Goal: Check status: Check status

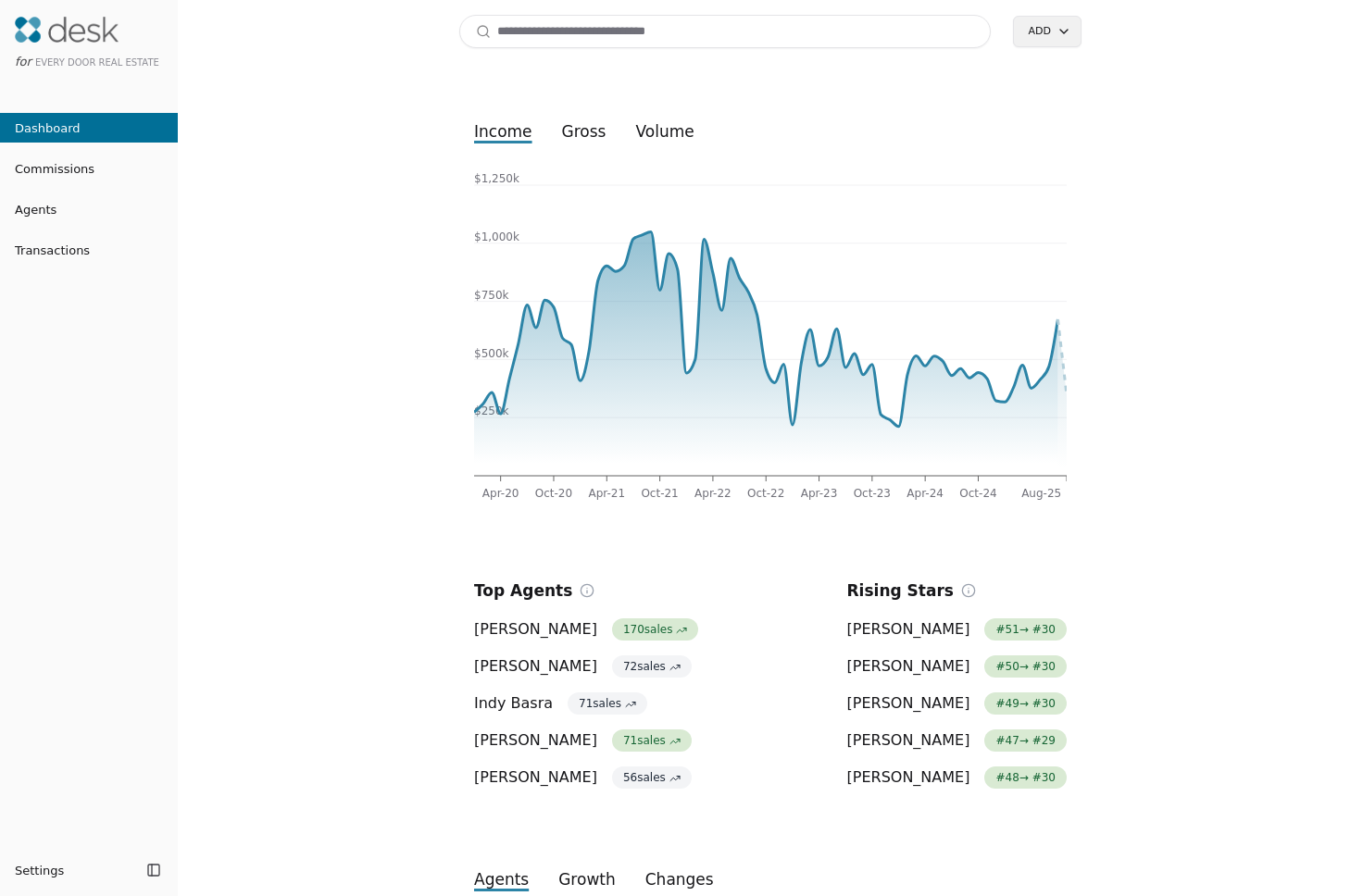
click at [1168, 270] on div "Search Add income gross volume Apr-20 Oct-20 Apr-21 Oct-21 Apr-22 Oct-22 Apr-23…" at bounding box center [770, 448] width 1185 height 896
click at [754, 37] on input at bounding box center [724, 31] width 532 height 33
click at [524, 35] on input at bounding box center [724, 31] width 532 height 33
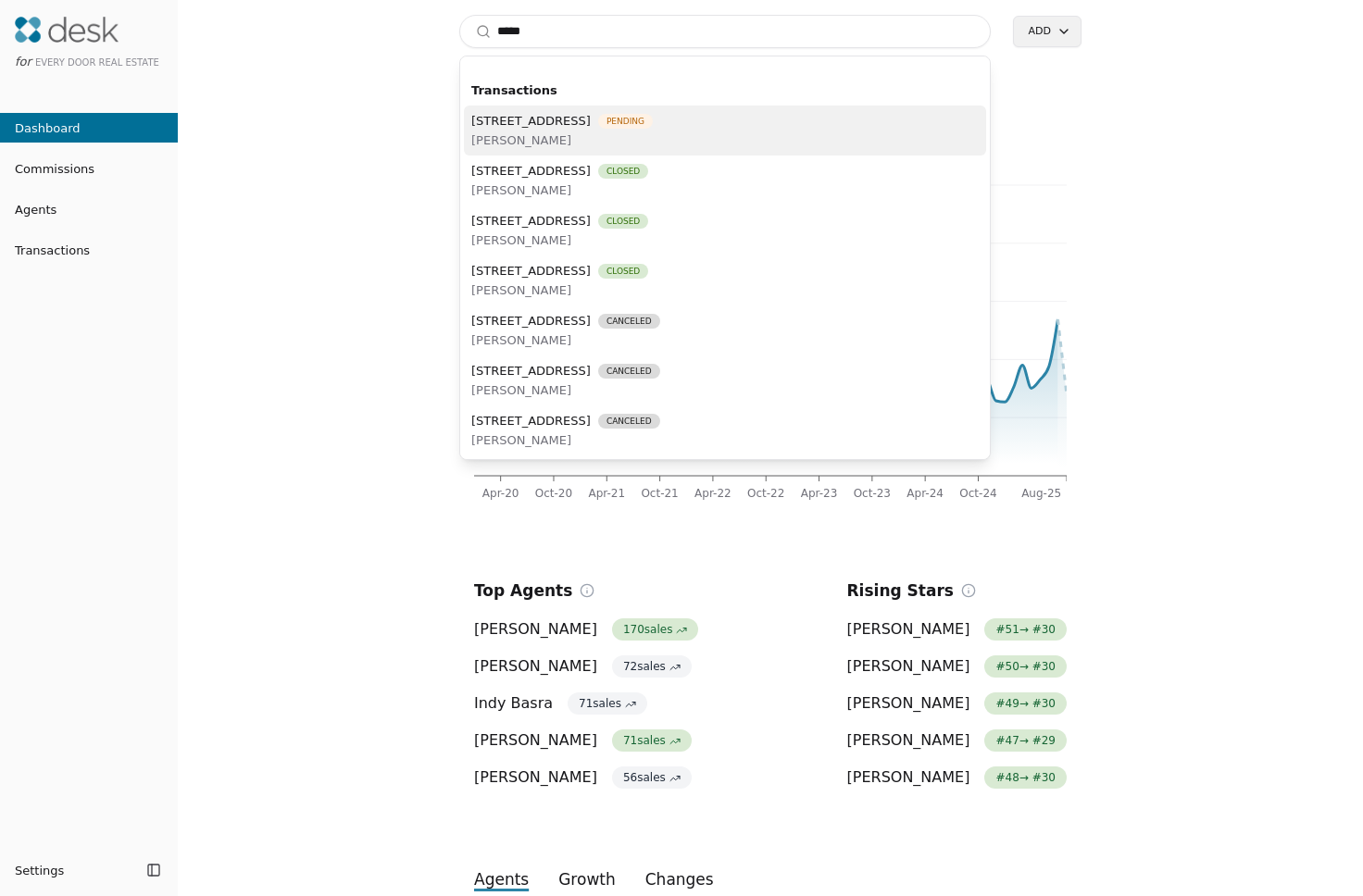
type input "*****"
click at [593, 135] on span "[PERSON_NAME]" at bounding box center [562, 140] width 182 height 19
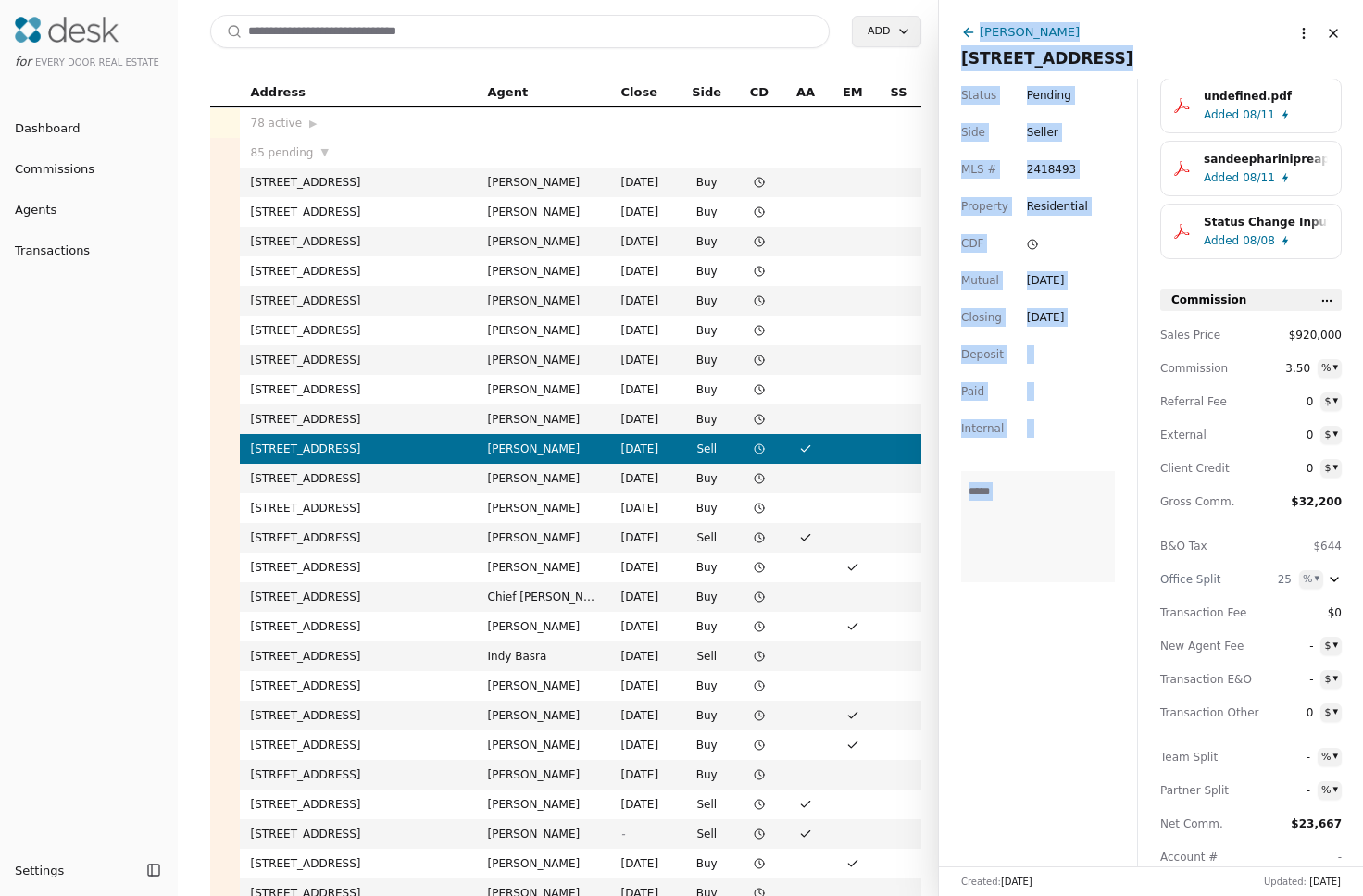
scroll to position [286, 0]
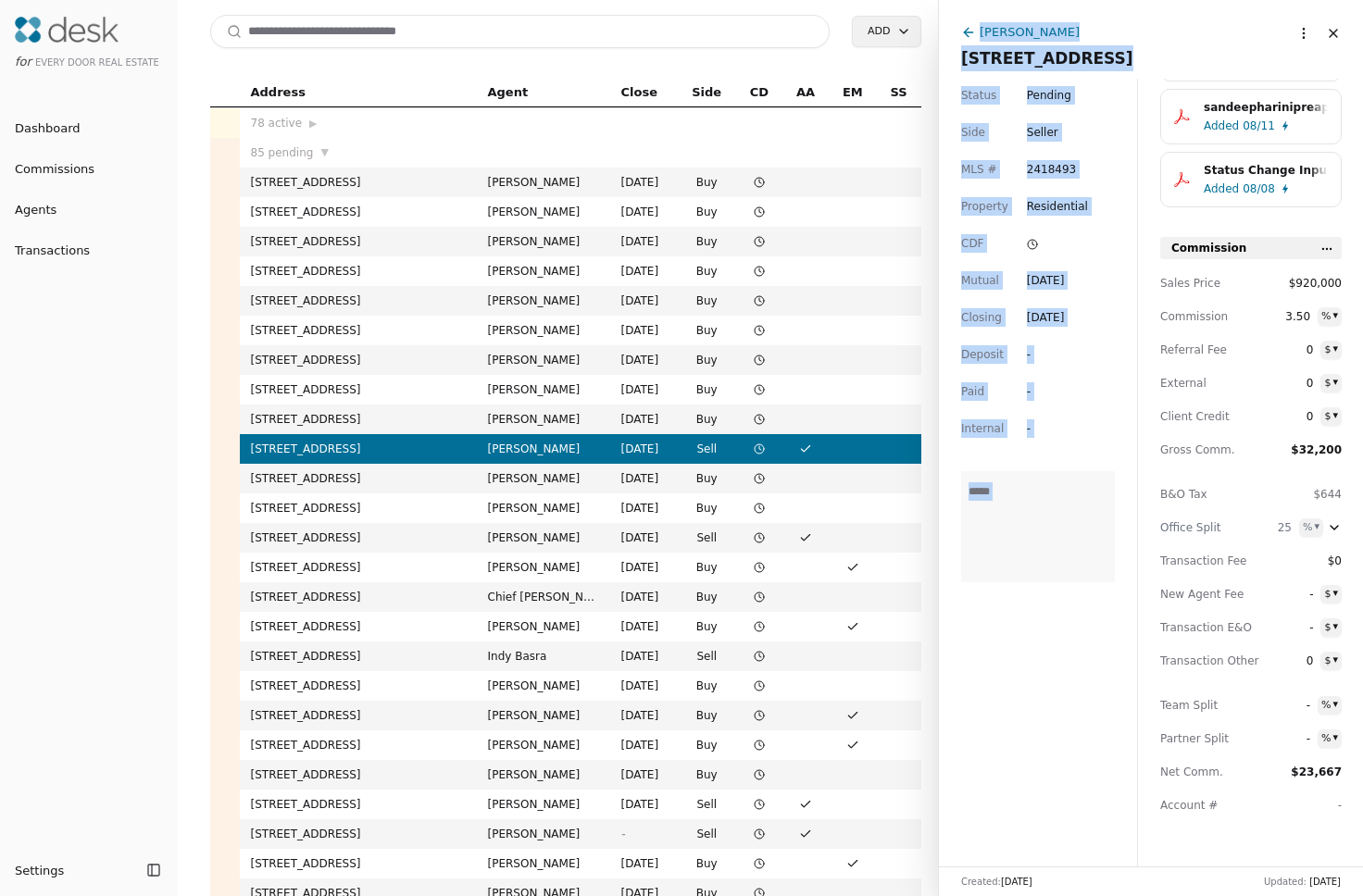
click at [1293, 41] on html "for Every Door Real Estate Dashboard Commissions Agents Transactions Settings T…" at bounding box center [682, 448] width 1363 height 896
click at [1253, 110] on div "Transaction URL" at bounding box center [1238, 102] width 144 height 31
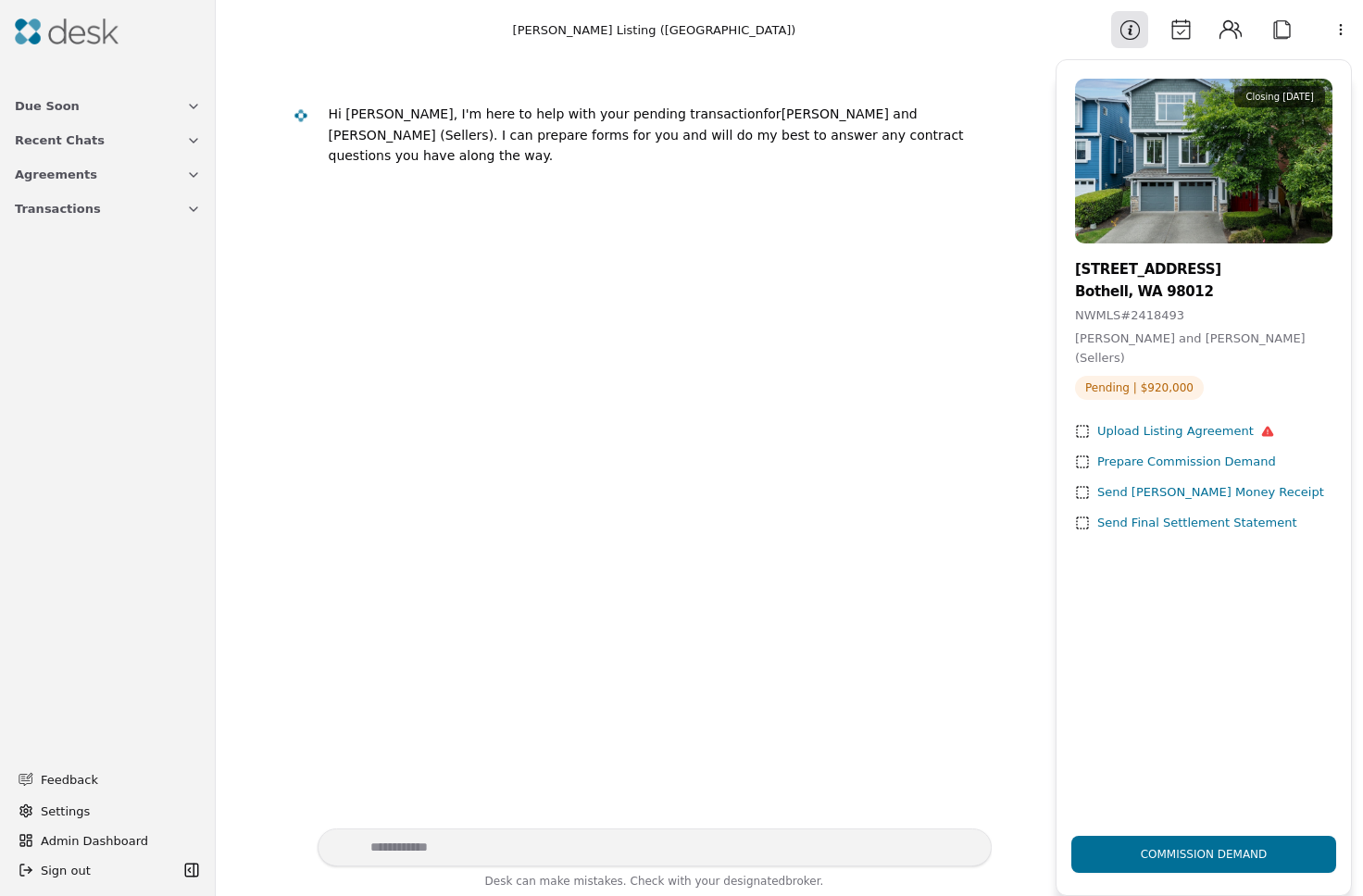
click at [1179, 15] on button "Calendar" at bounding box center [1180, 29] width 37 height 37
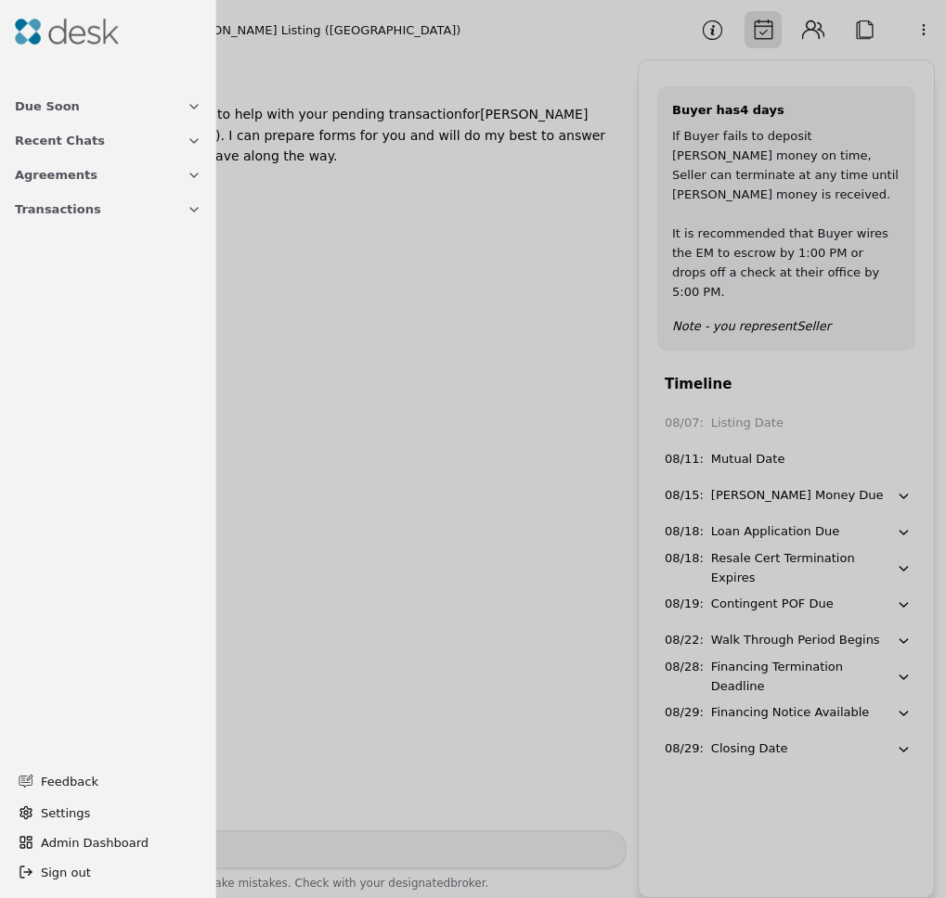
click at [519, 313] on div at bounding box center [473, 449] width 946 height 898
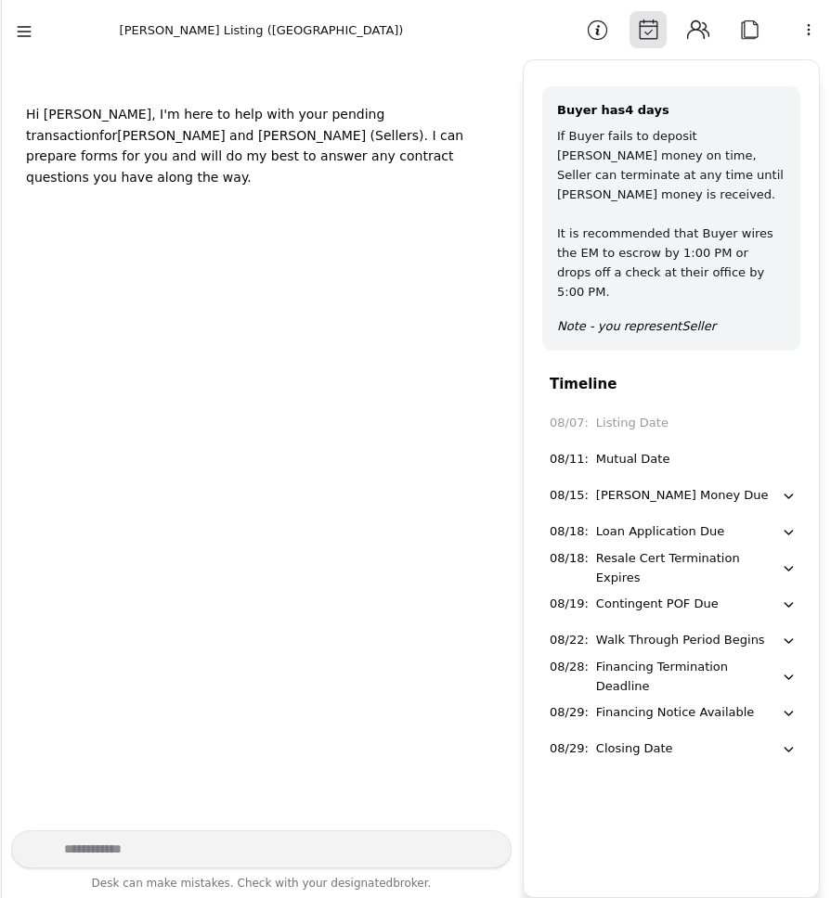
click at [788, 597] on icon "button" at bounding box center [789, 605] width 16 height 17
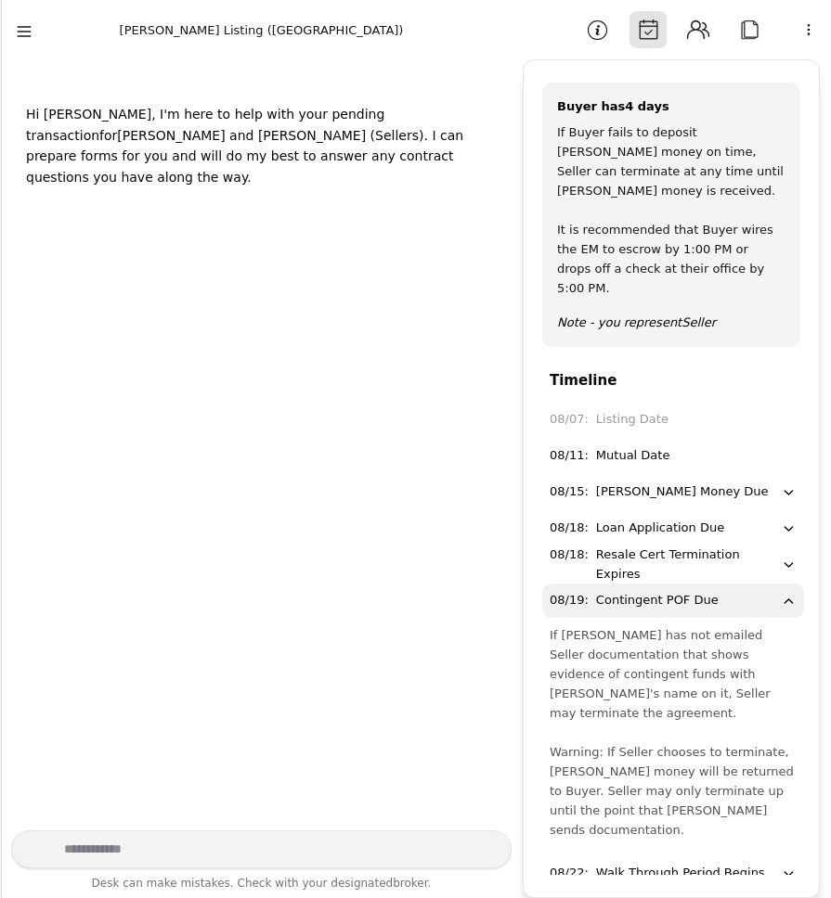
scroll to position [84, 0]
